Goal: Find specific page/section: Find specific page/section

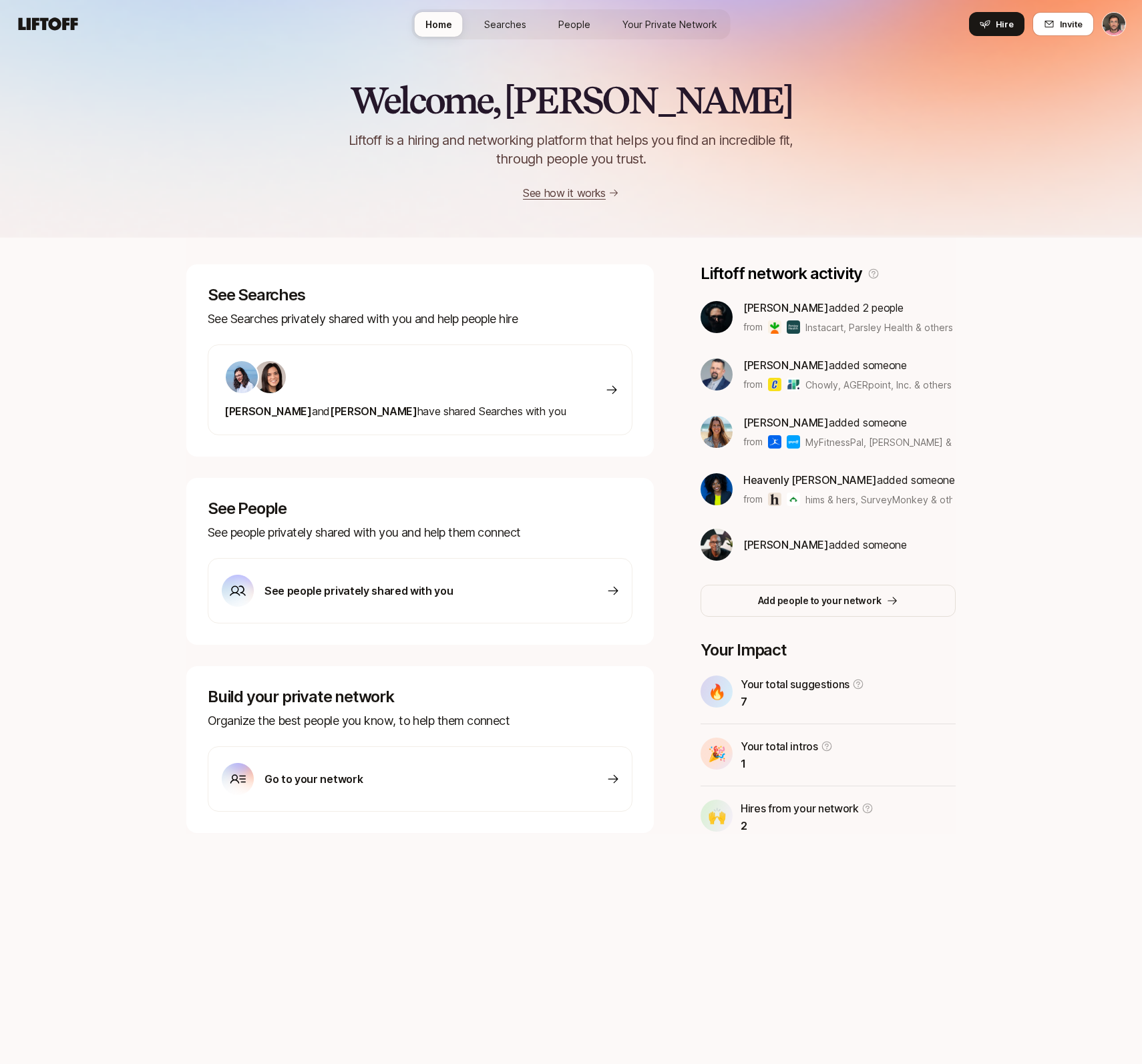
click at [504, 23] on span "Searches" at bounding box center [506, 25] width 42 height 14
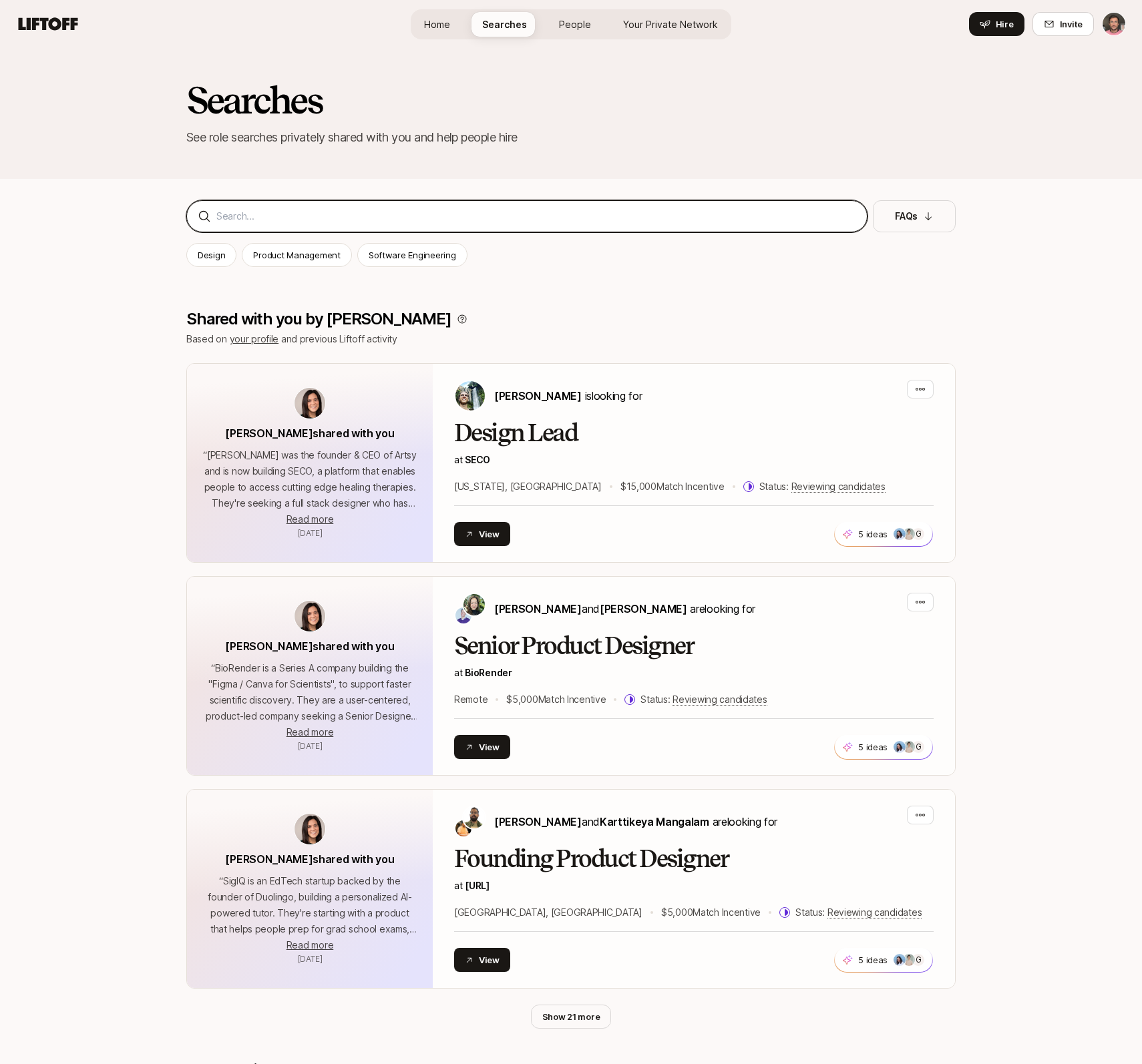
click at [283, 216] on input at bounding box center [536, 216] width 640 height 16
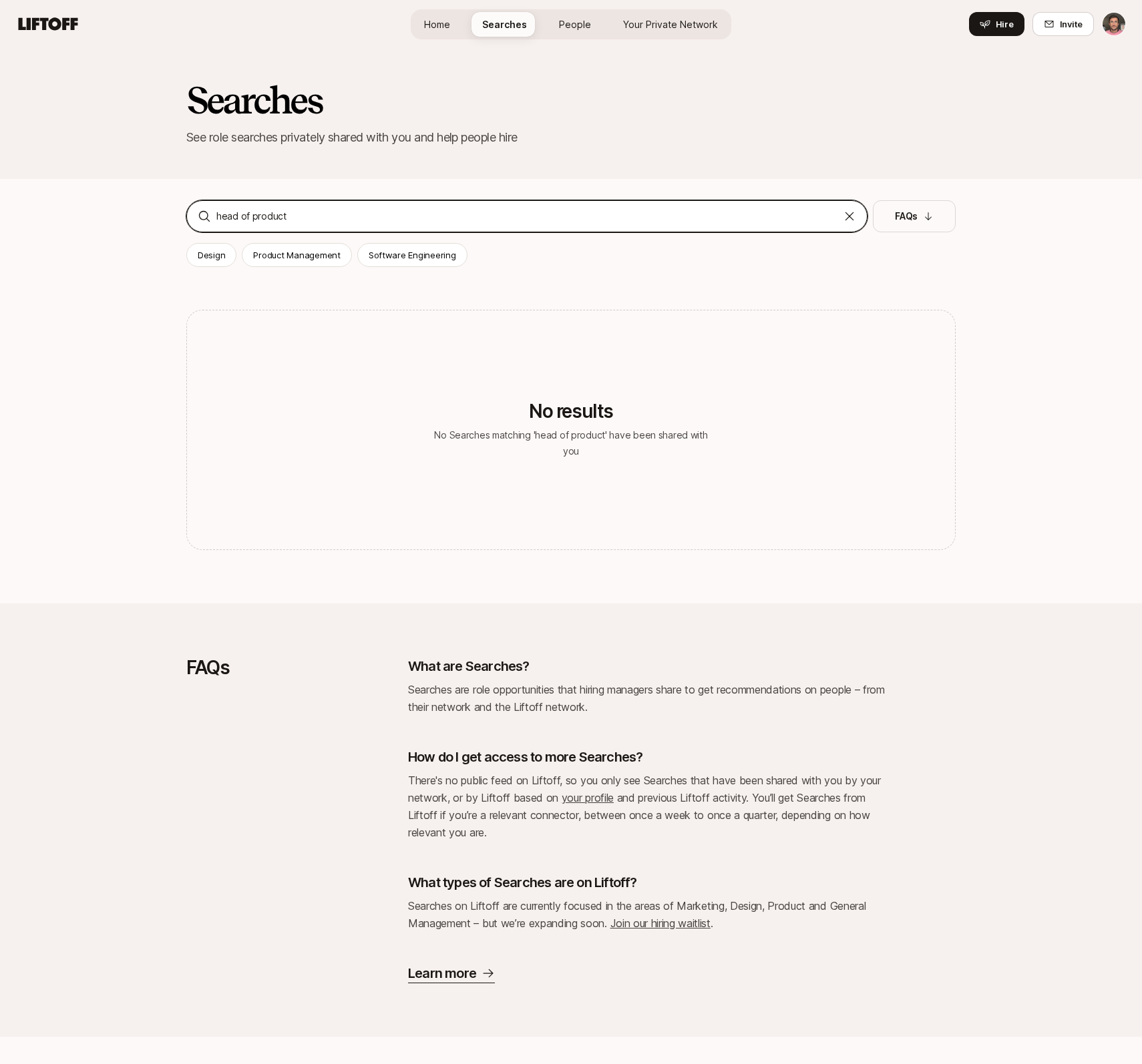
drag, startPoint x: 252, startPoint y: 217, endPoint x: 174, endPoint y: 215, distance: 78.0
click at [174, 215] on div "Searches See role searches privately shared with you and help people hire head …" at bounding box center [571, 515] width 1142 height 935
type input "product"
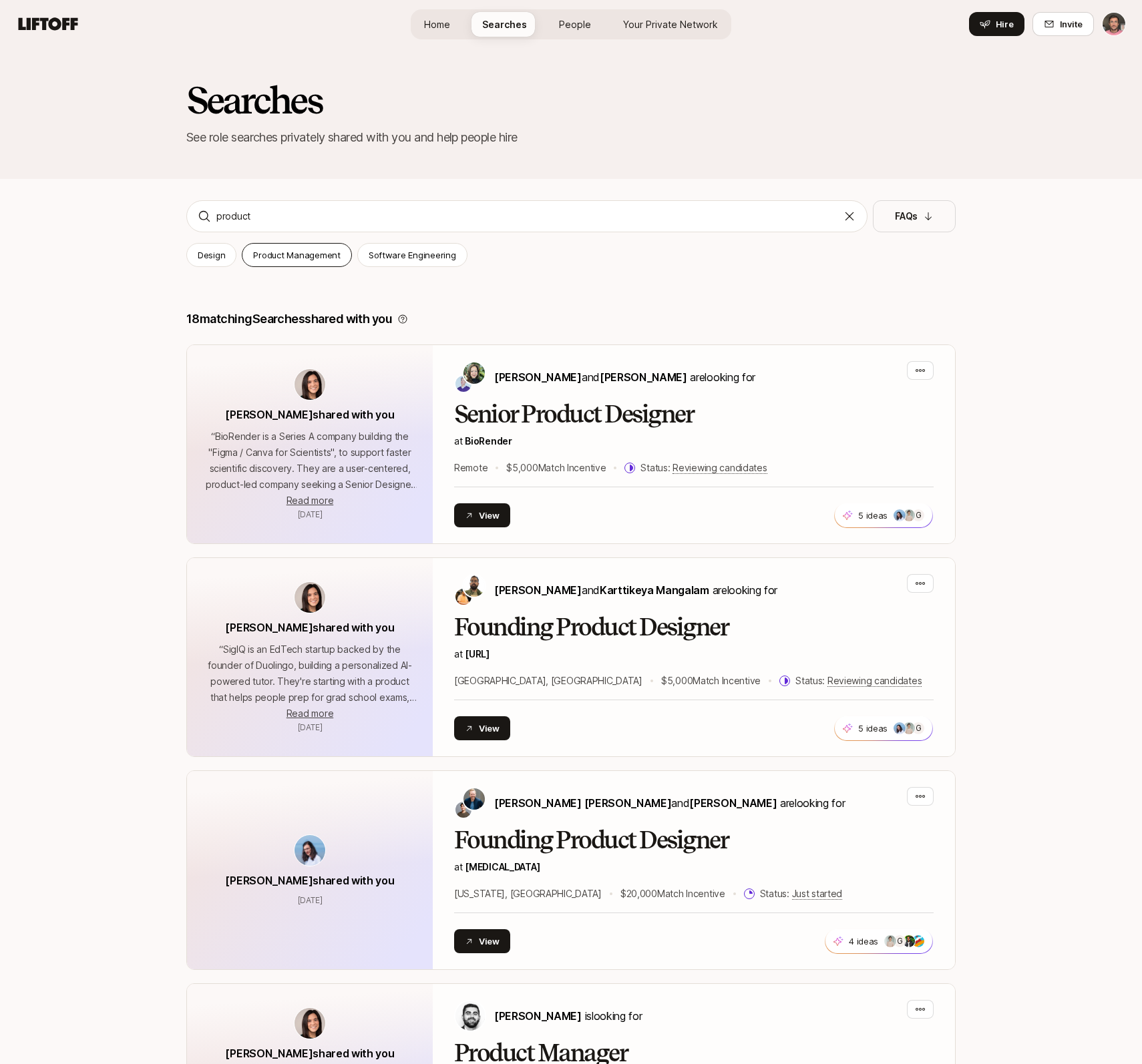
click at [289, 259] on p "Product Management" at bounding box center [297, 254] width 86 height 13
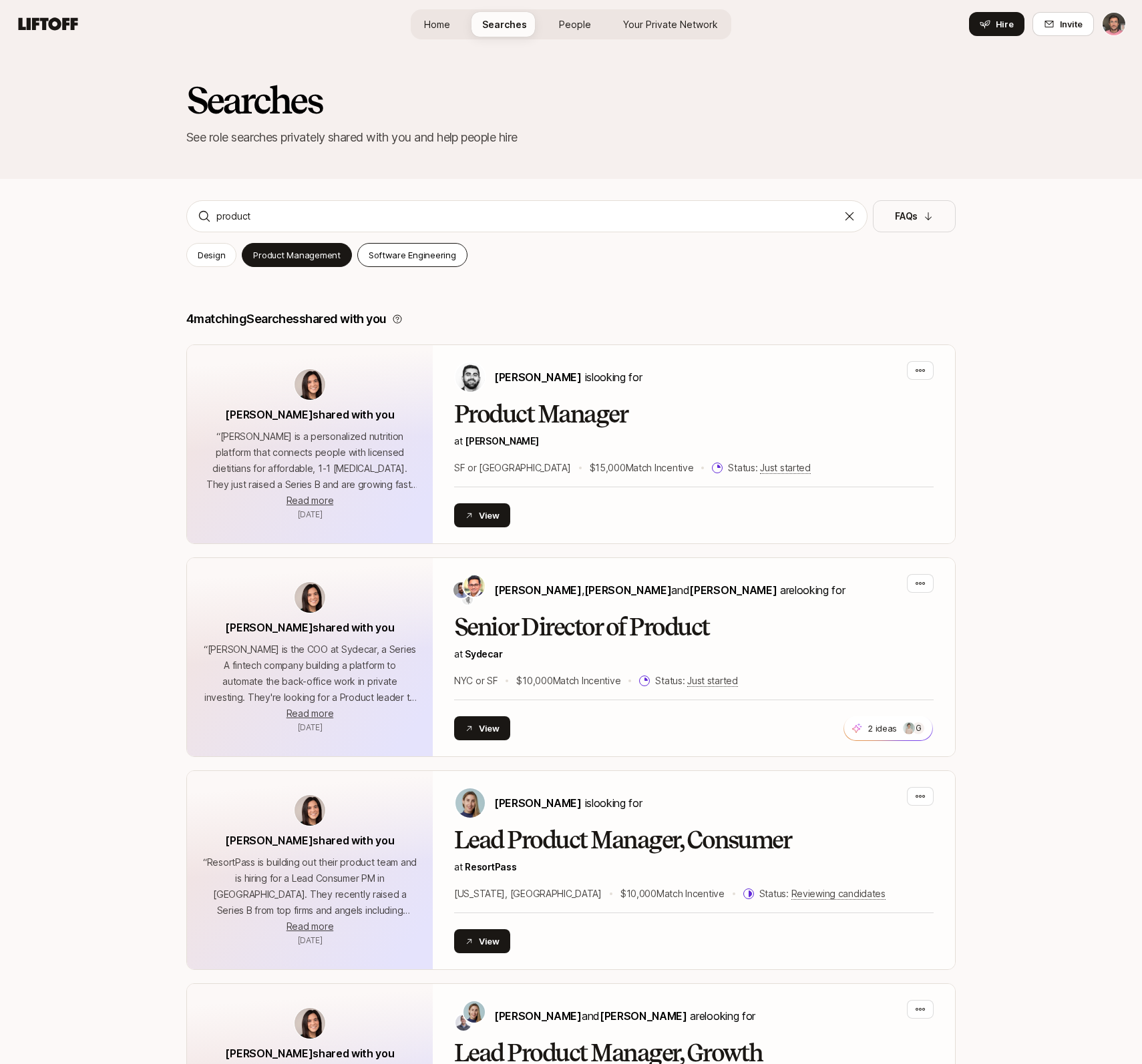
click at [403, 256] on p "Software Engineering" at bounding box center [412, 254] width 87 height 13
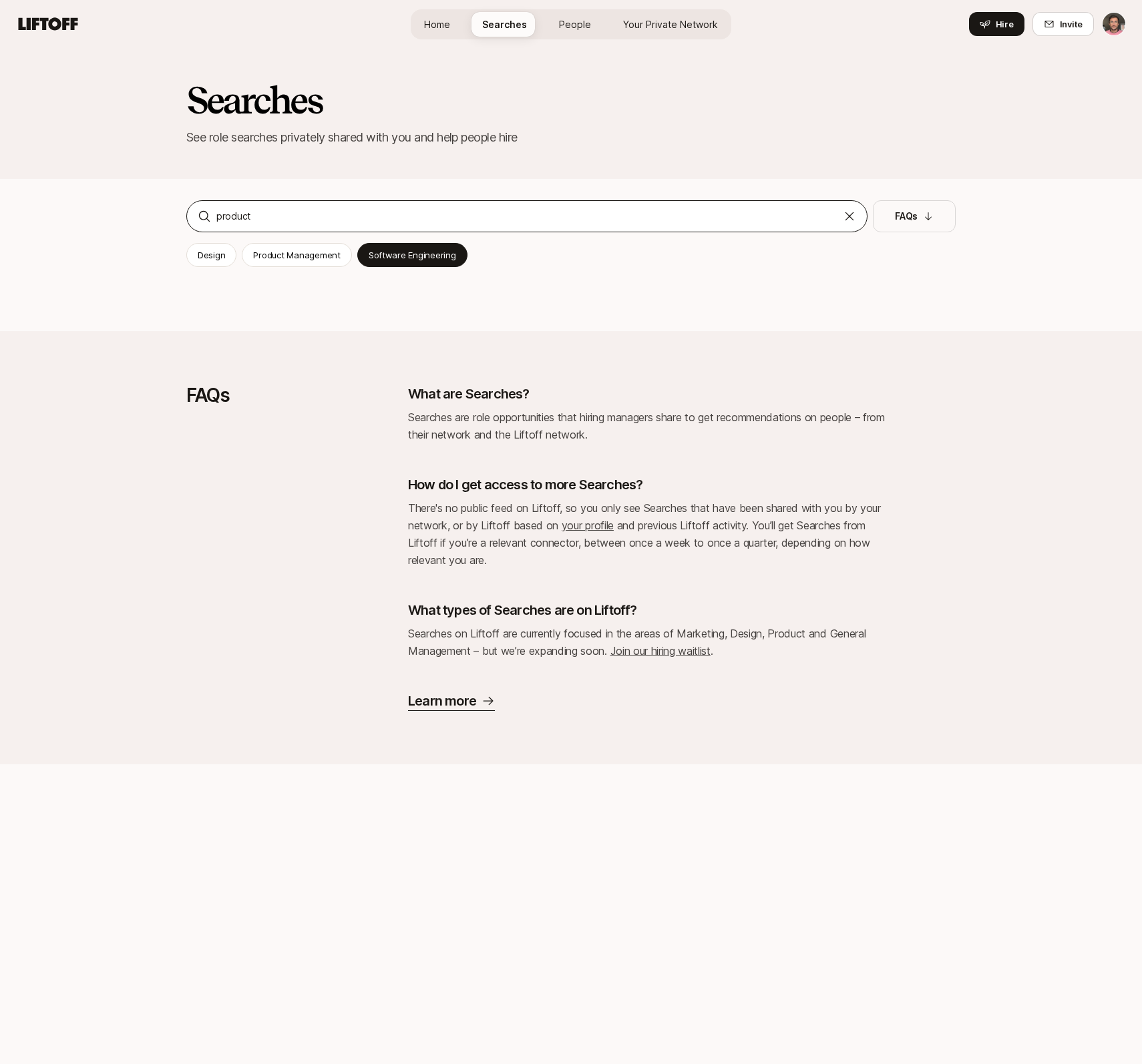
click at [845, 215] on icon at bounding box center [849, 216] width 13 height 13
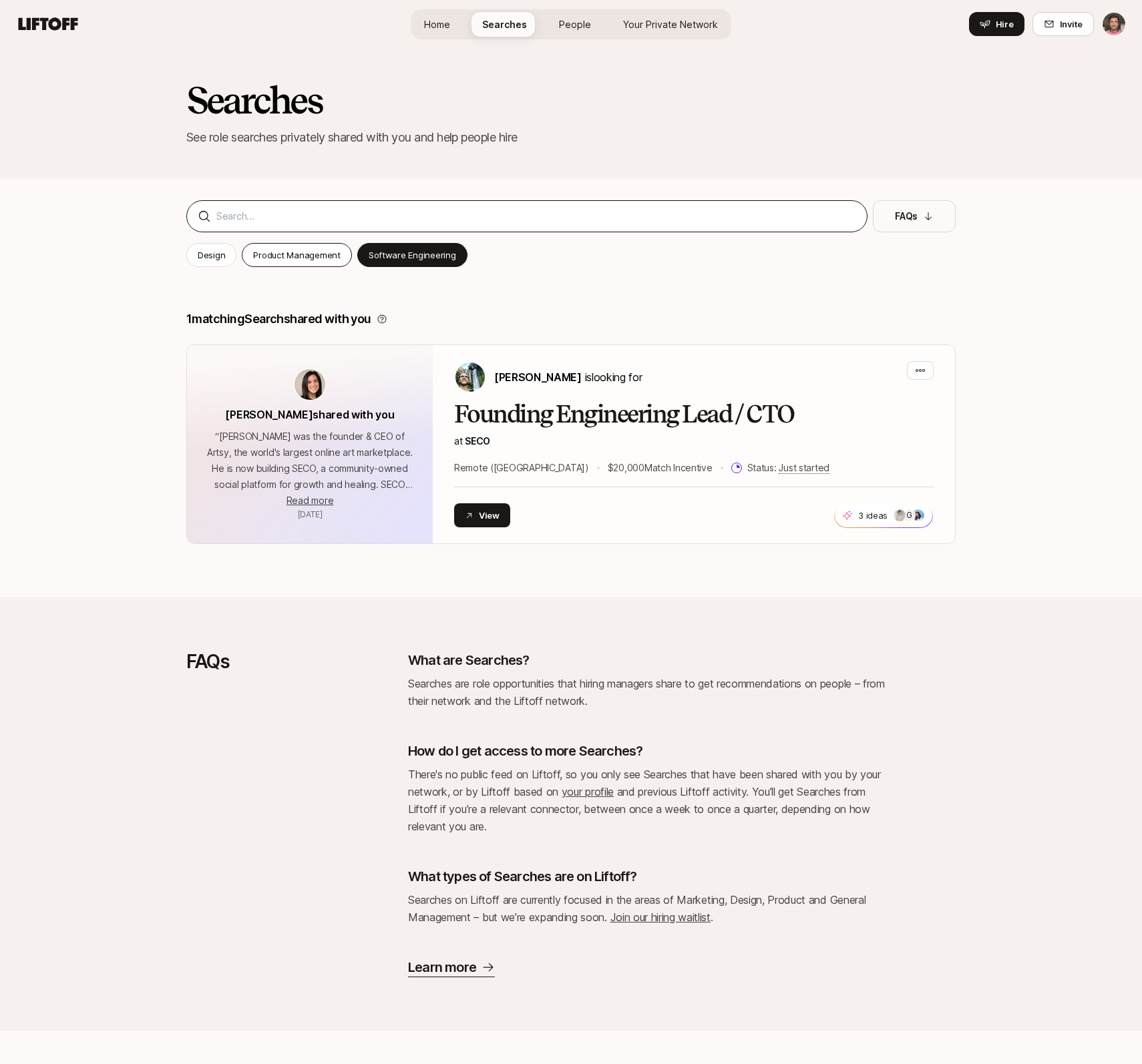
click at [322, 255] on p "Product Management" at bounding box center [297, 254] width 86 height 13
